Goal: Task Accomplishment & Management: Use online tool/utility

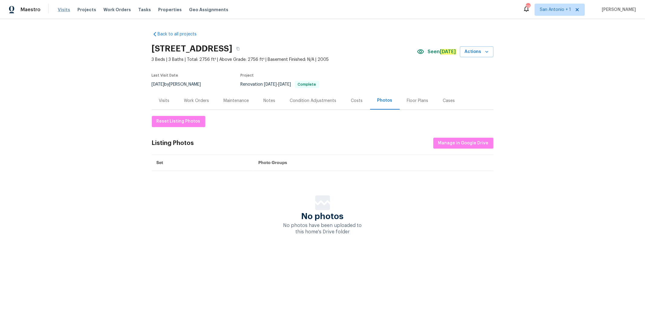
click at [64, 9] on span "Visits" at bounding box center [64, 10] width 12 height 6
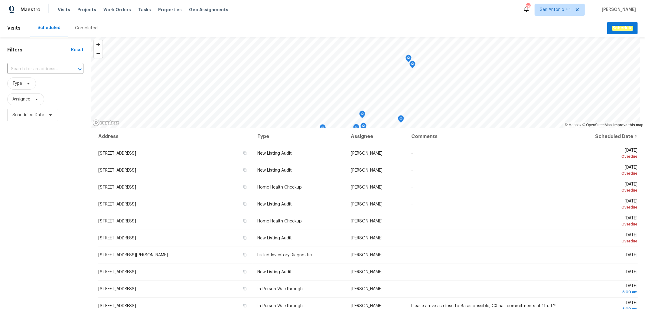
click at [87, 29] on div "Completed" at bounding box center [86, 28] width 23 height 6
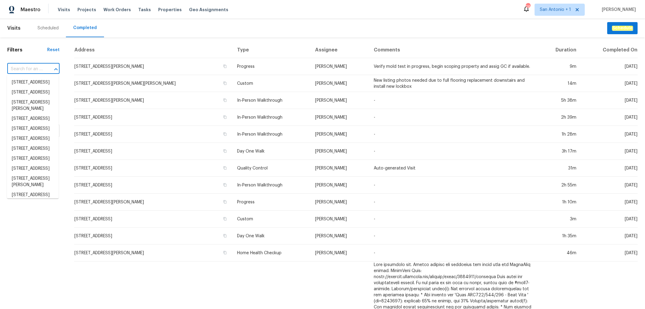
click at [24, 70] on input "text" at bounding box center [24, 68] width 35 height 9
paste input "457 Kingshead Ct. Irmo, SC 29063"
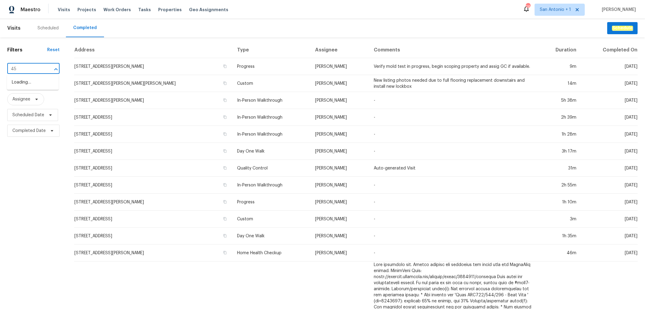
type input "4"
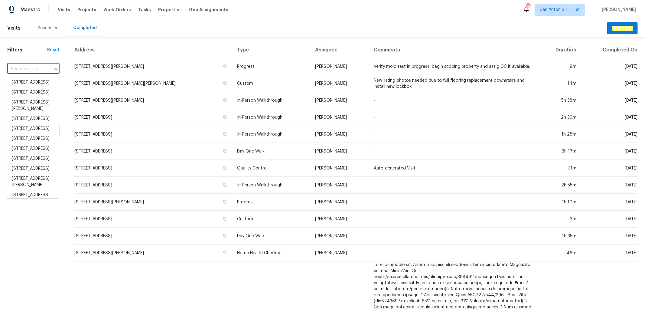
paste input "457 Kingshead Ct. Irmo, SC 29063"
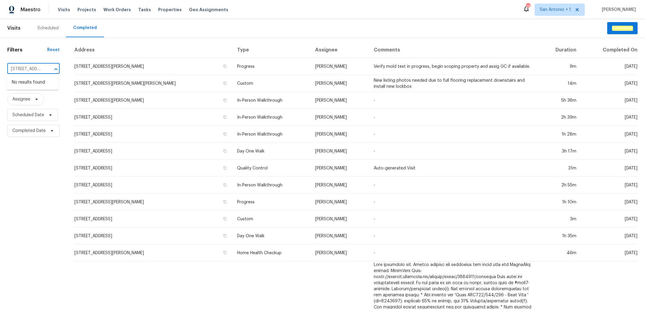
scroll to position [0, 37]
type input "457 Kingshead Ct. Irmo, SC 29063"
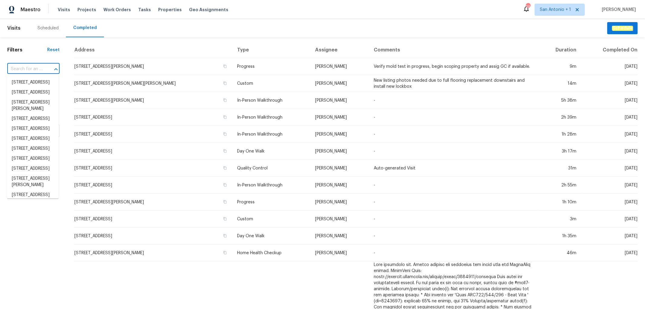
scroll to position [0, 0]
paste input "457 Kingshead Ct. Irmo, SC 29063"
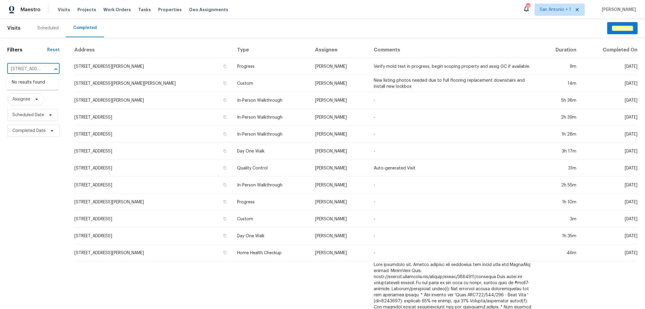
scroll to position [0, 37]
type input "457 Kingshead Ct. Irmo, SC 29063"
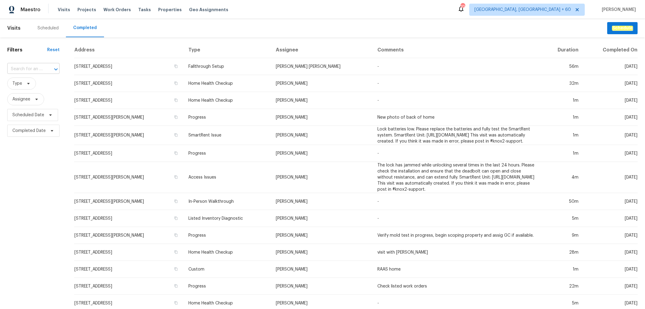
click at [32, 71] on input "text" at bounding box center [24, 68] width 35 height 9
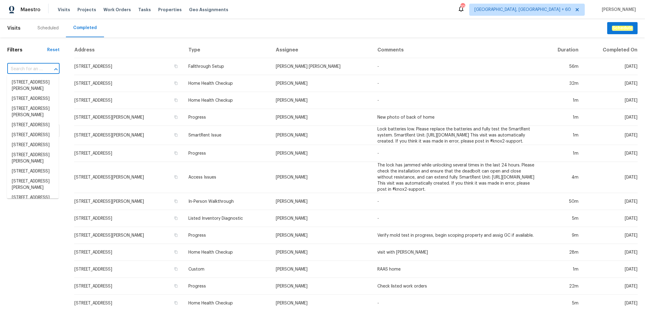
paste input "457 Kingshead Ct. Irmo, SC 29063"
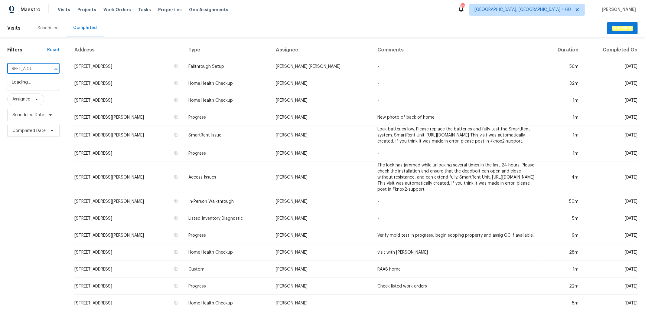
scroll to position [0, 5]
type input "457 Kingshead Ct"
click at [43, 86] on li "457 Kingshead Ct, Irmo, SC 29063" at bounding box center [33, 82] width 52 height 10
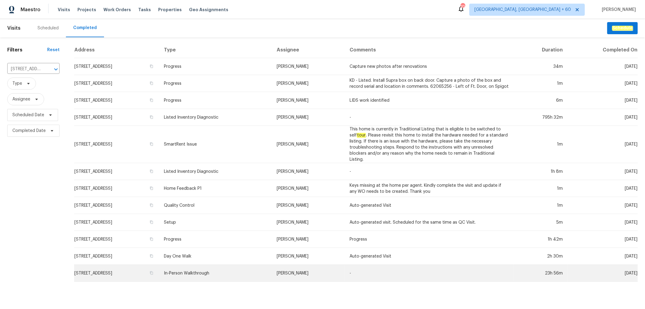
click at [236, 265] on td "In-Person Walkthrough" at bounding box center [215, 273] width 113 height 17
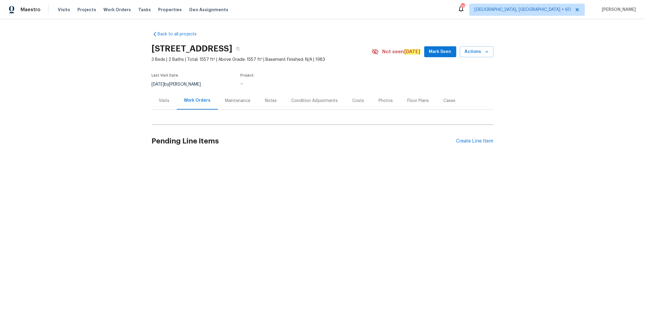
click at [381, 101] on div "Photos" at bounding box center [386, 101] width 14 height 6
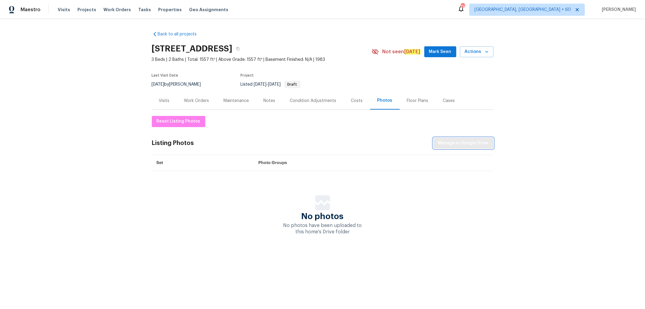
click at [455, 142] on span "Manage in Google Drive" at bounding box center [463, 143] width 51 height 8
